Goal: Complete application form

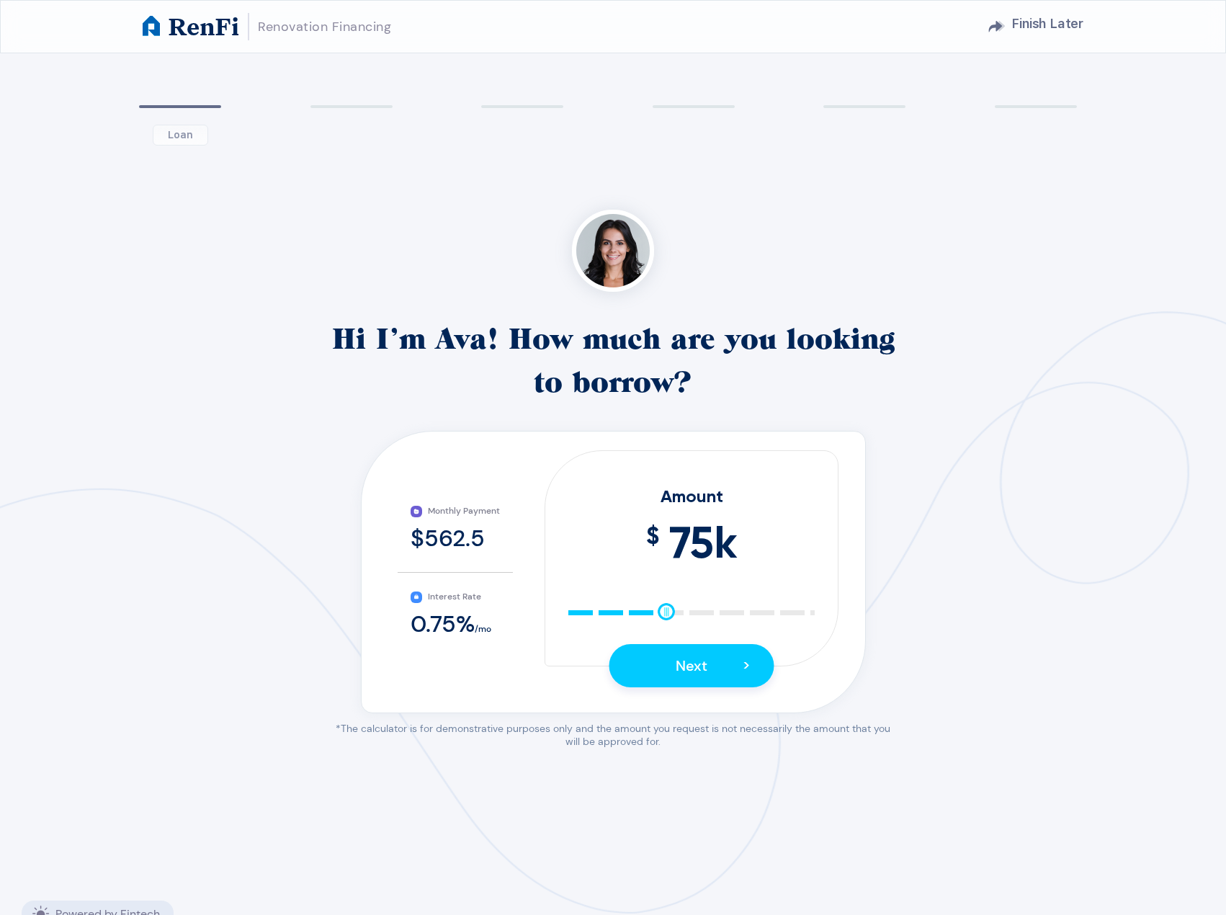
drag, startPoint x: 820, startPoint y: 611, endPoint x: 670, endPoint y: 618, distance: 150.7
click at [670, 618] on div at bounding box center [666, 611] width 17 height 17
click at [703, 668] on span "Next" at bounding box center [692, 665] width 32 height 19
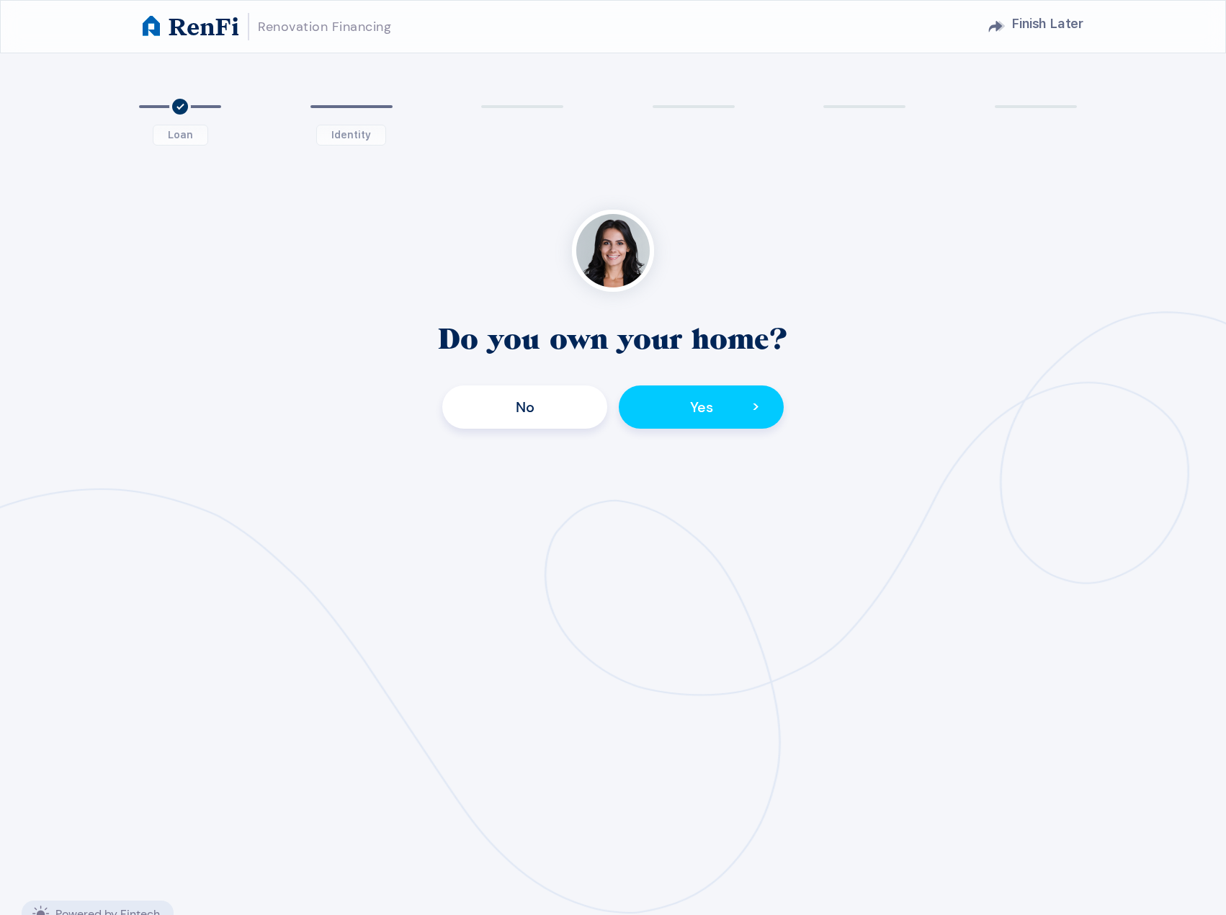
click at [671, 380] on div "Do you own your home? No Yes >" at bounding box center [613, 373] width 565 height 112
click at [673, 399] on button "Yes >" at bounding box center [701, 406] width 165 height 43
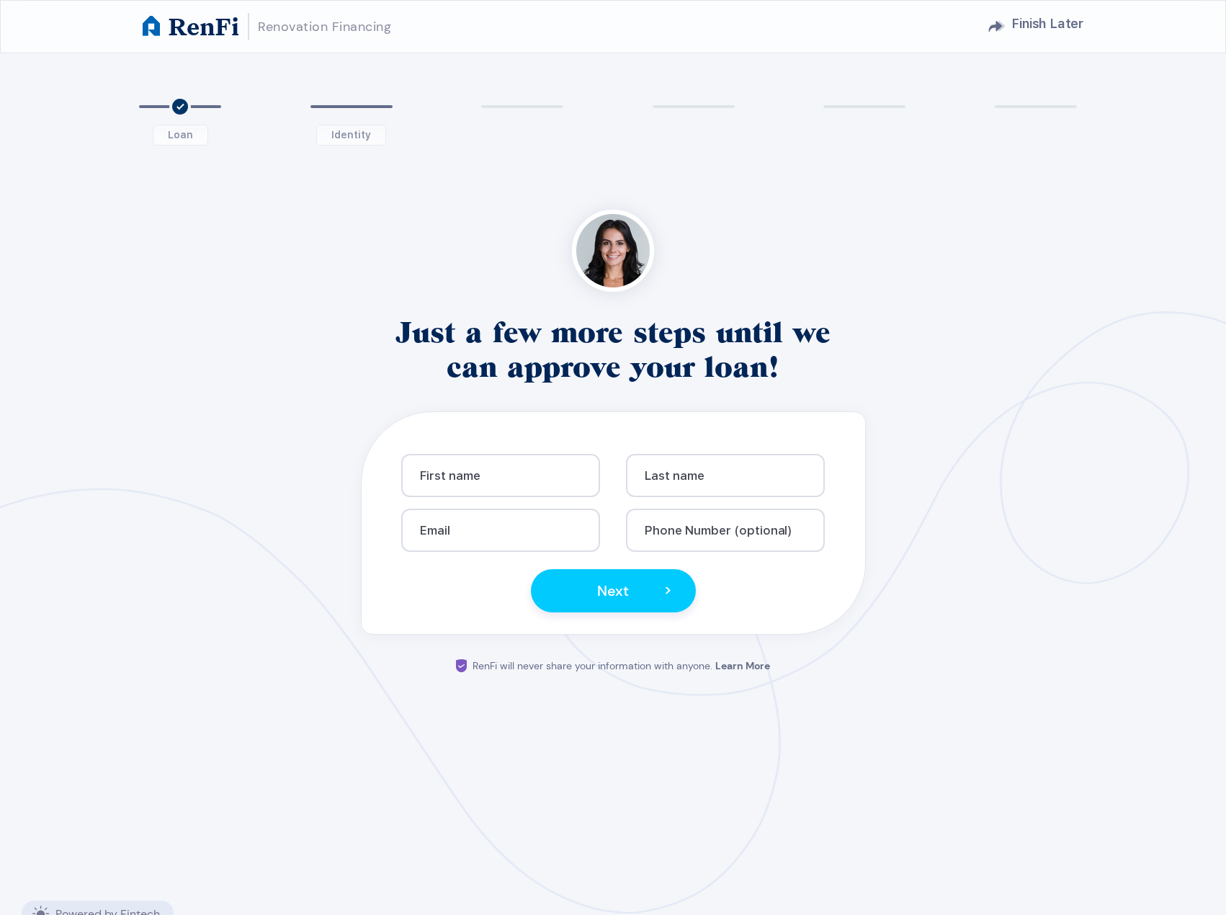
click at [188, 17] on h1 "RenFi" at bounding box center [204, 26] width 71 height 25
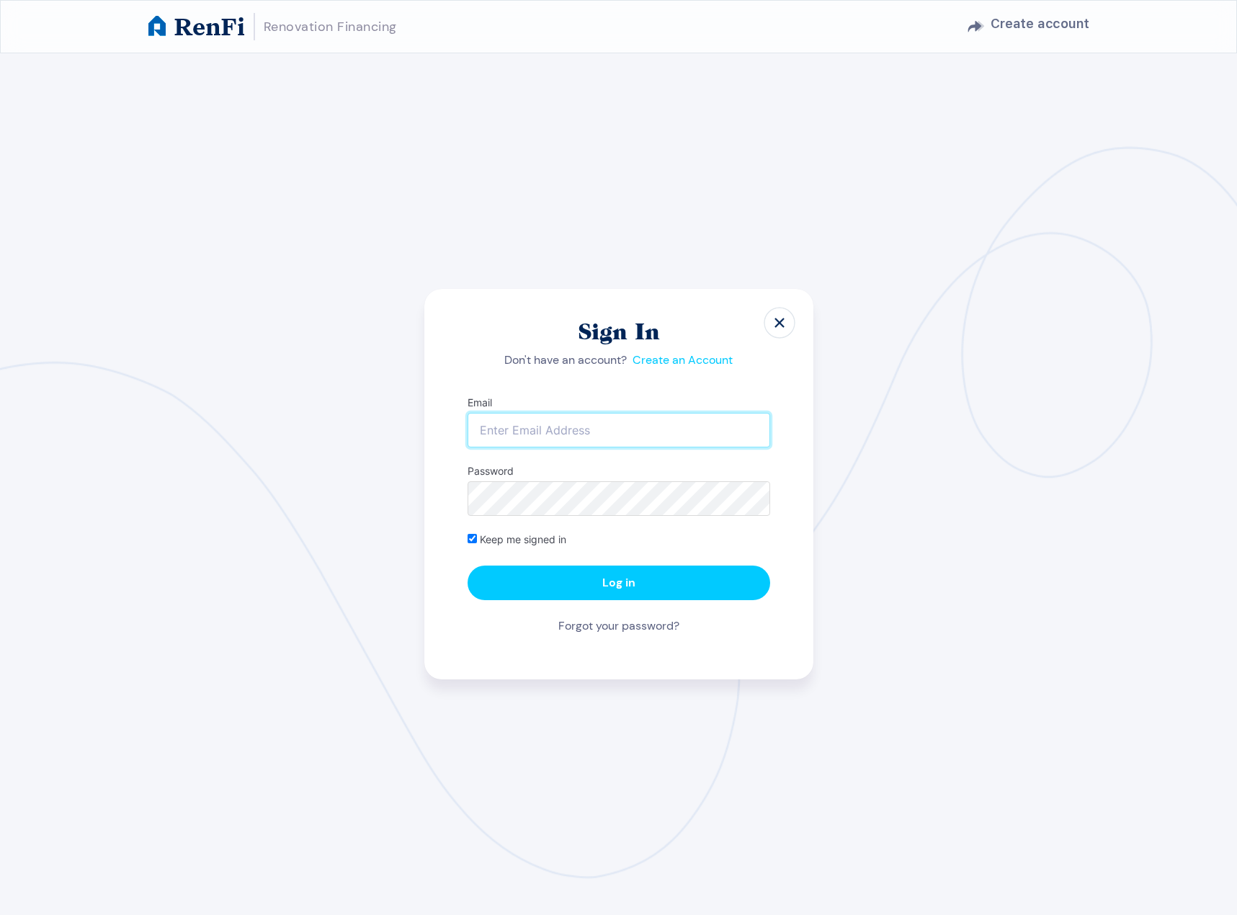
click at [672, 437] on input "Email" at bounding box center [618, 430] width 303 height 35
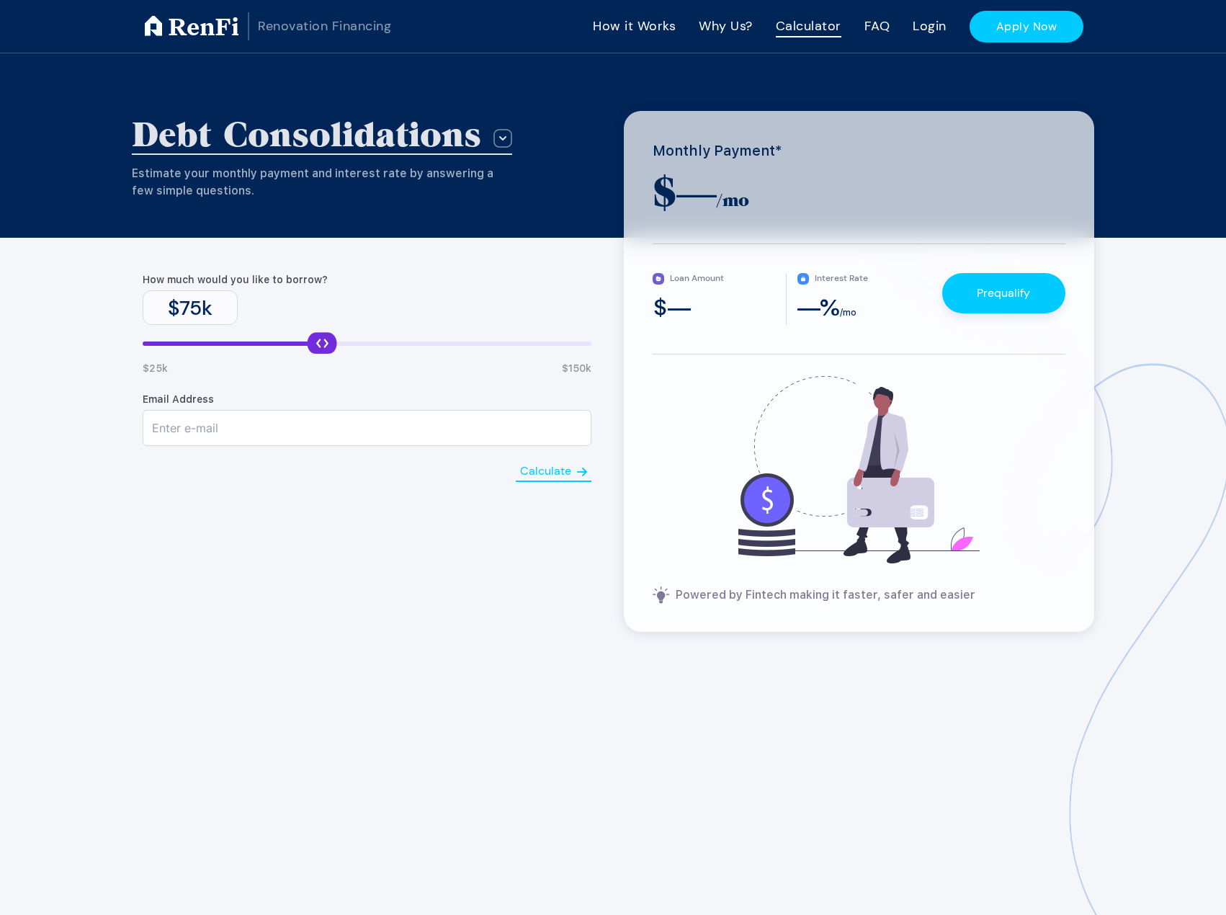
drag, startPoint x: 586, startPoint y: 349, endPoint x: 315, endPoint y: 355, distance: 270.9
click at [315, 355] on div "How much would you like to borrow? $ 75 k $ 25 k $ 150 k" at bounding box center [367, 324] width 470 height 104
click at [1016, 311] on div "Prequalify" at bounding box center [1003, 293] width 123 height 40
click at [1005, 288] on link "Prequalify" at bounding box center [1003, 292] width 53 height 15
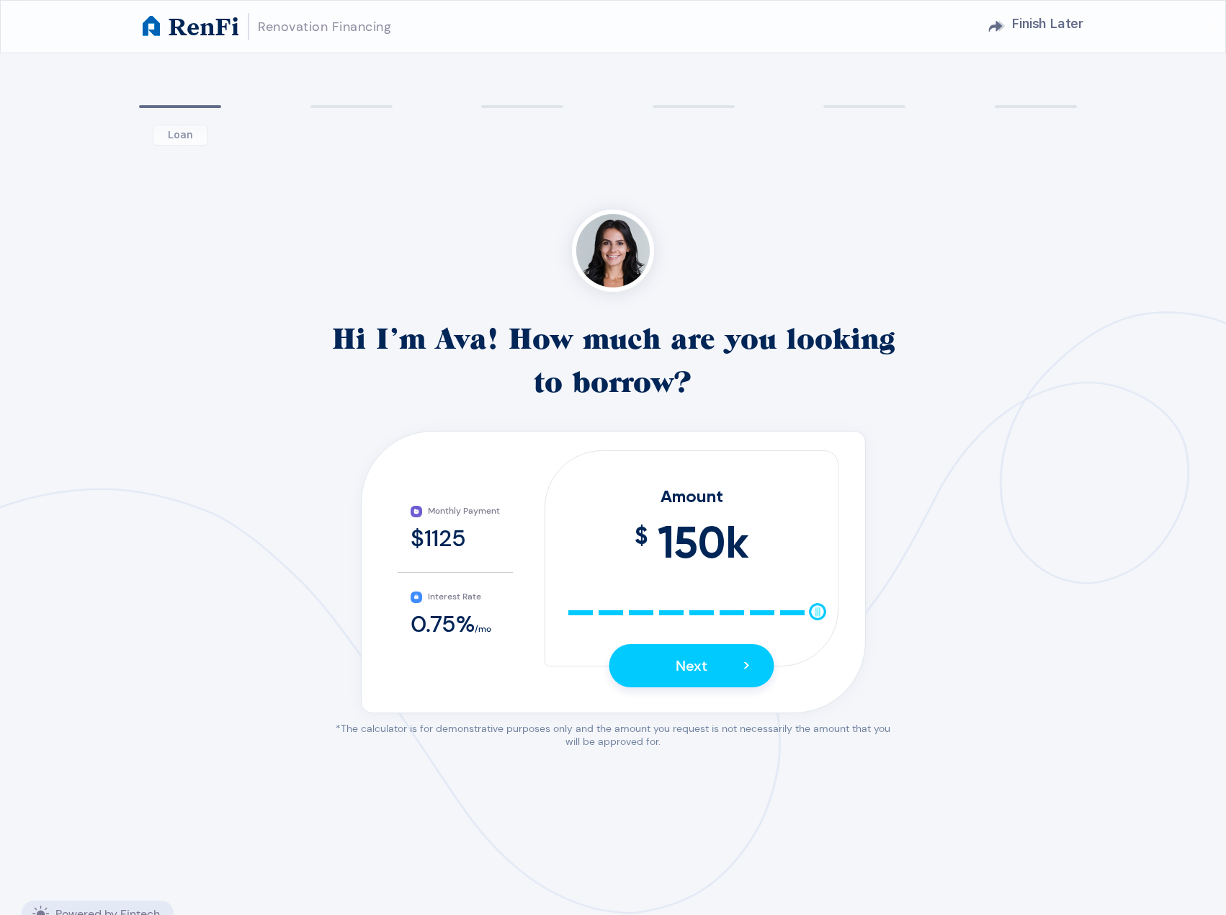
click at [457, 621] on span "0.75 %" at bounding box center [443, 624] width 64 height 30
